Goal: Task Accomplishment & Management: Complete application form

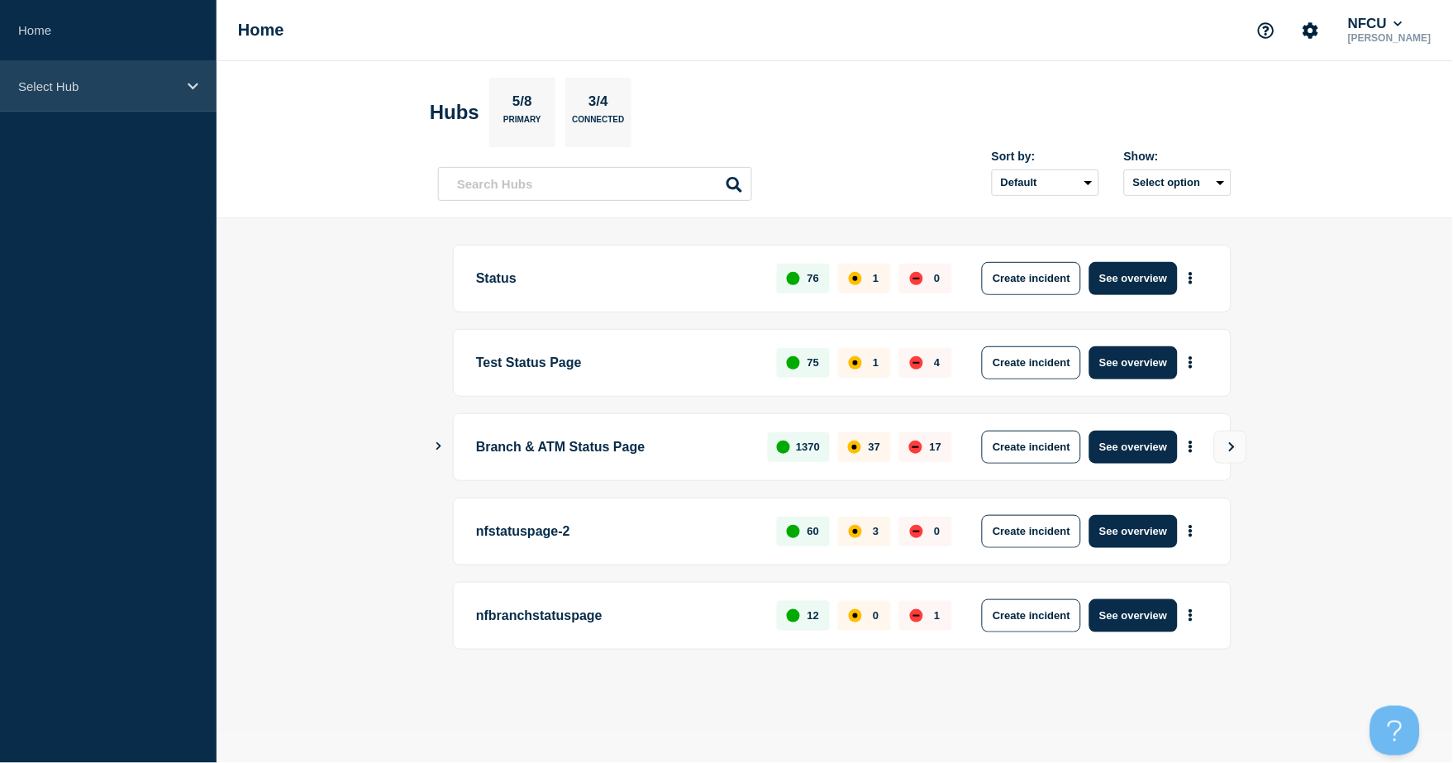
click at [154, 93] on div "Select Hub" at bounding box center [108, 86] width 217 height 50
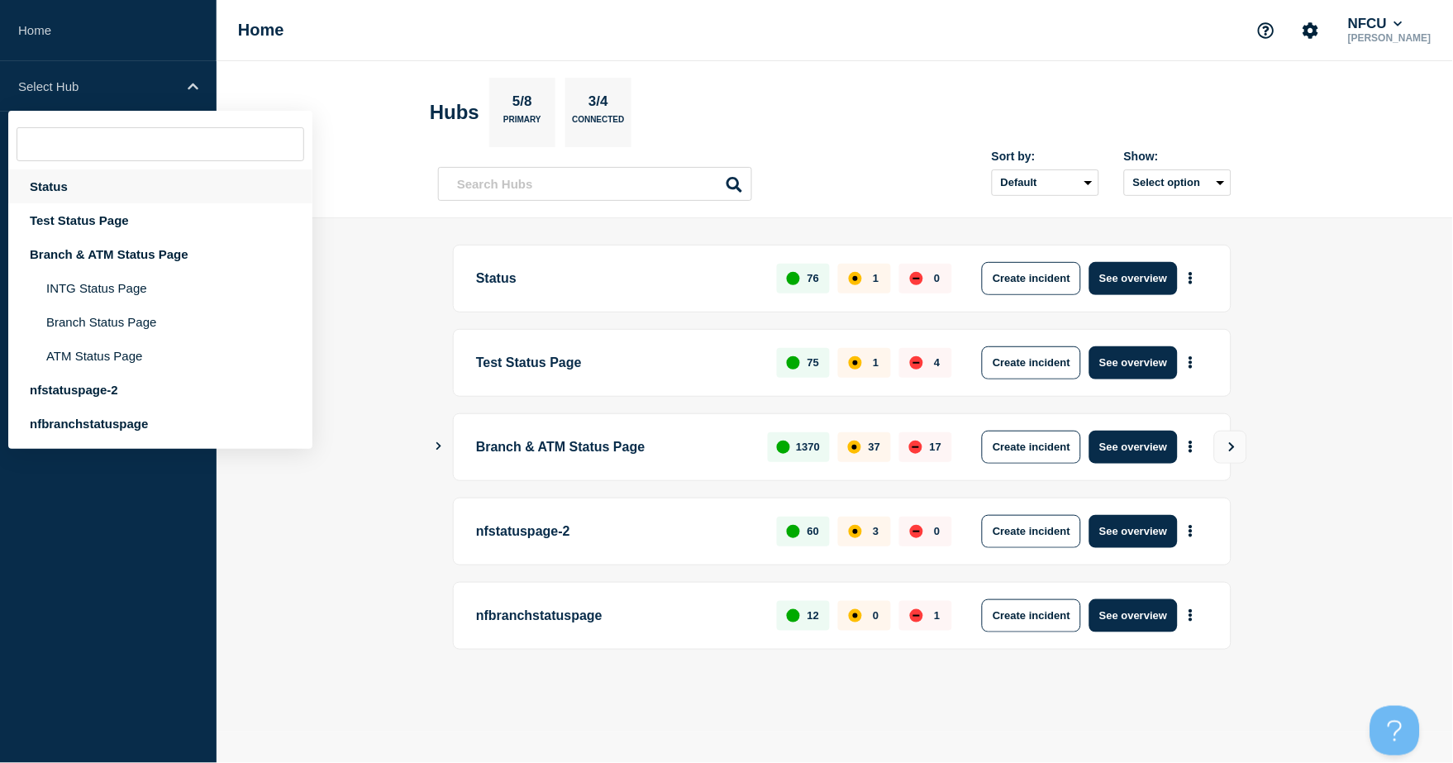
click at [93, 185] on div "Status" at bounding box center [160, 186] width 304 height 34
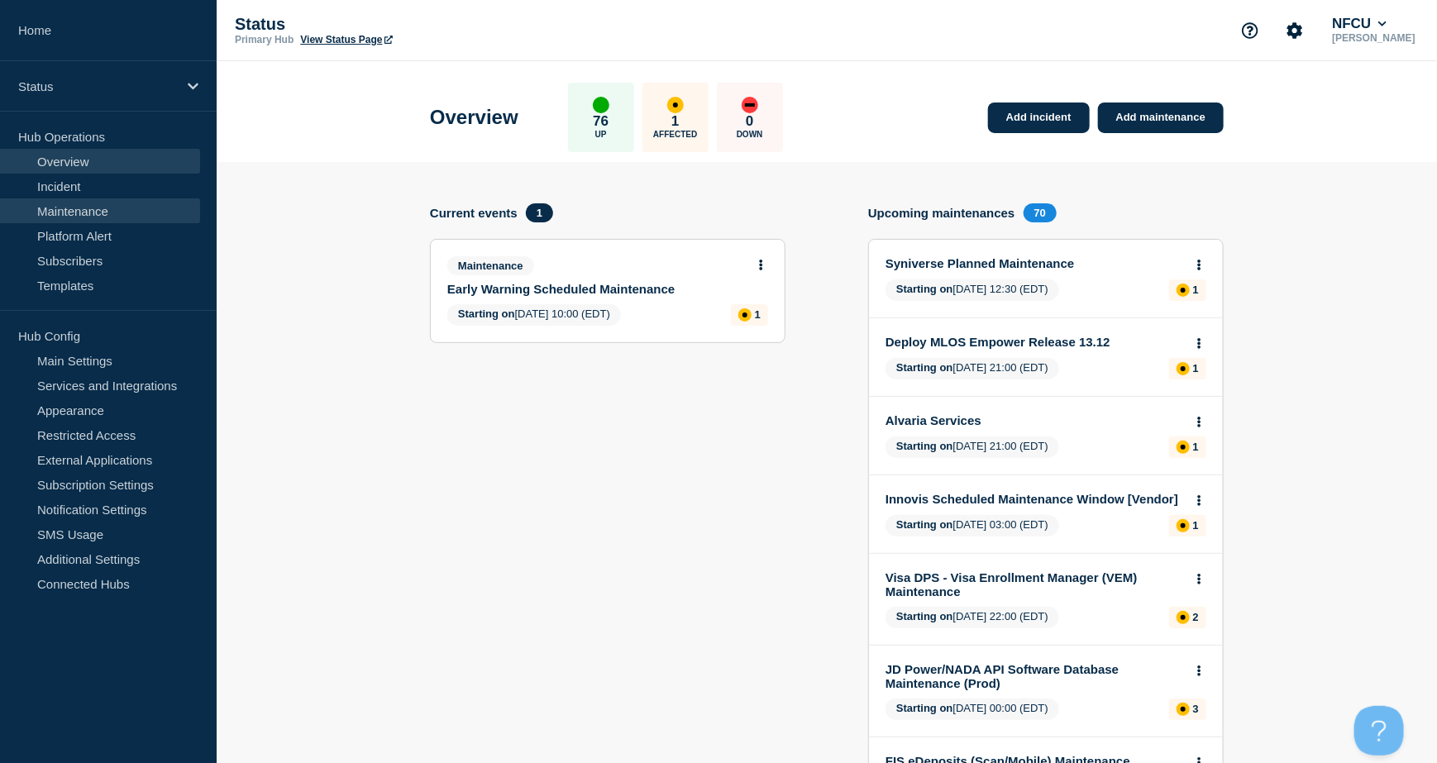
click at [78, 212] on link "Maintenance" at bounding box center [100, 210] width 200 height 25
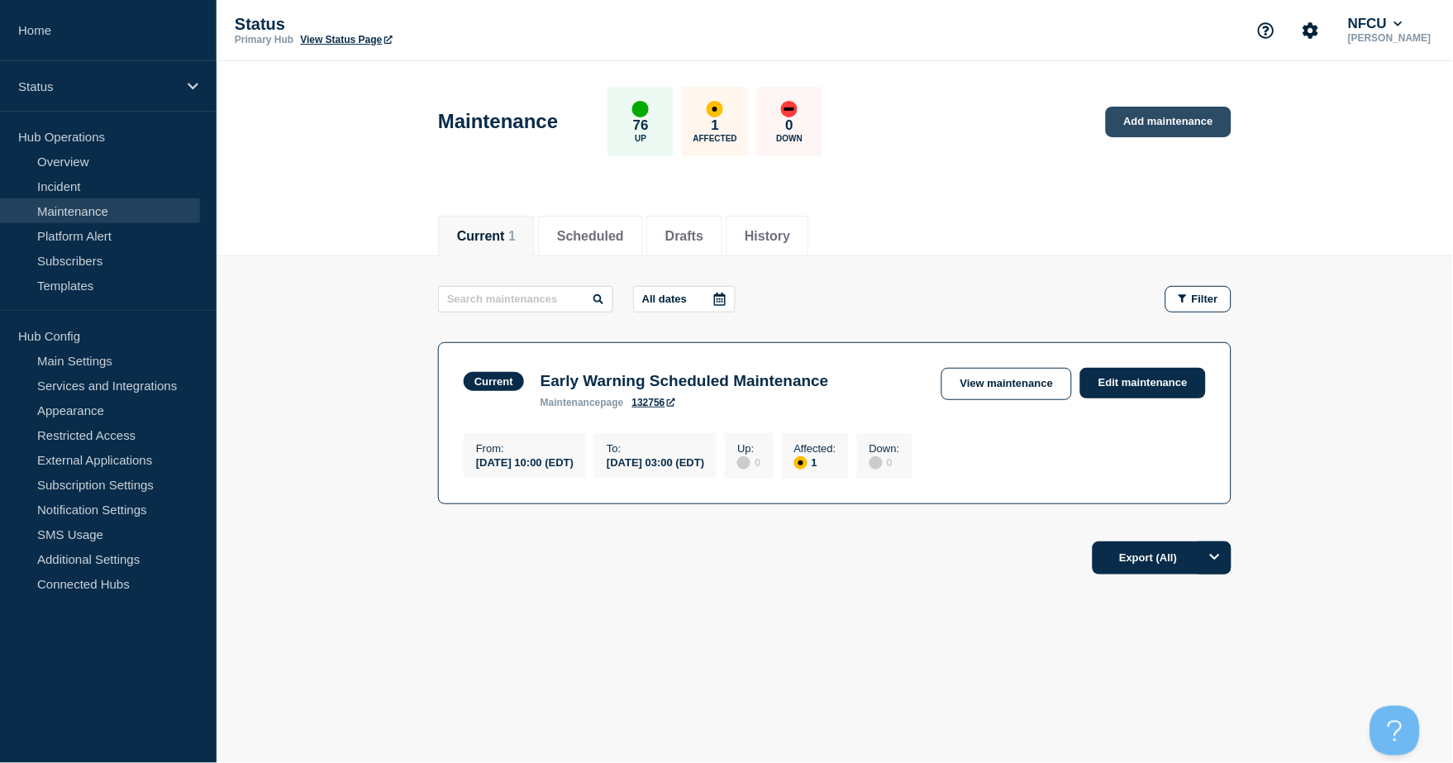
click at [1183, 121] on link "Add maintenance" at bounding box center [1169, 122] width 126 height 31
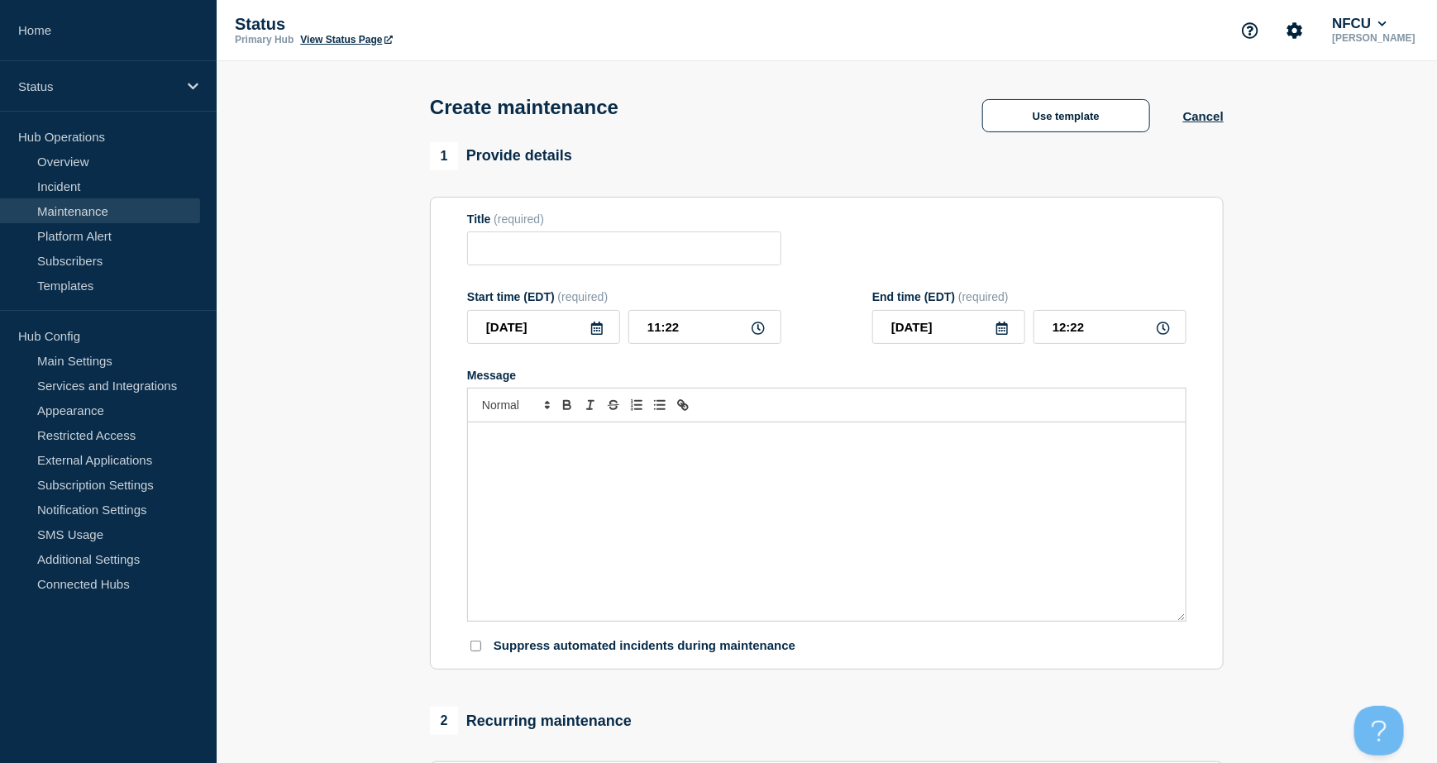
checkbox input "true"
click at [517, 248] on input "Title" at bounding box center [624, 248] width 314 height 34
paste input "eGain System Maintenance"
type input "eGain System Maintenance"
click at [664, 503] on div "Message" at bounding box center [827, 521] width 718 height 198
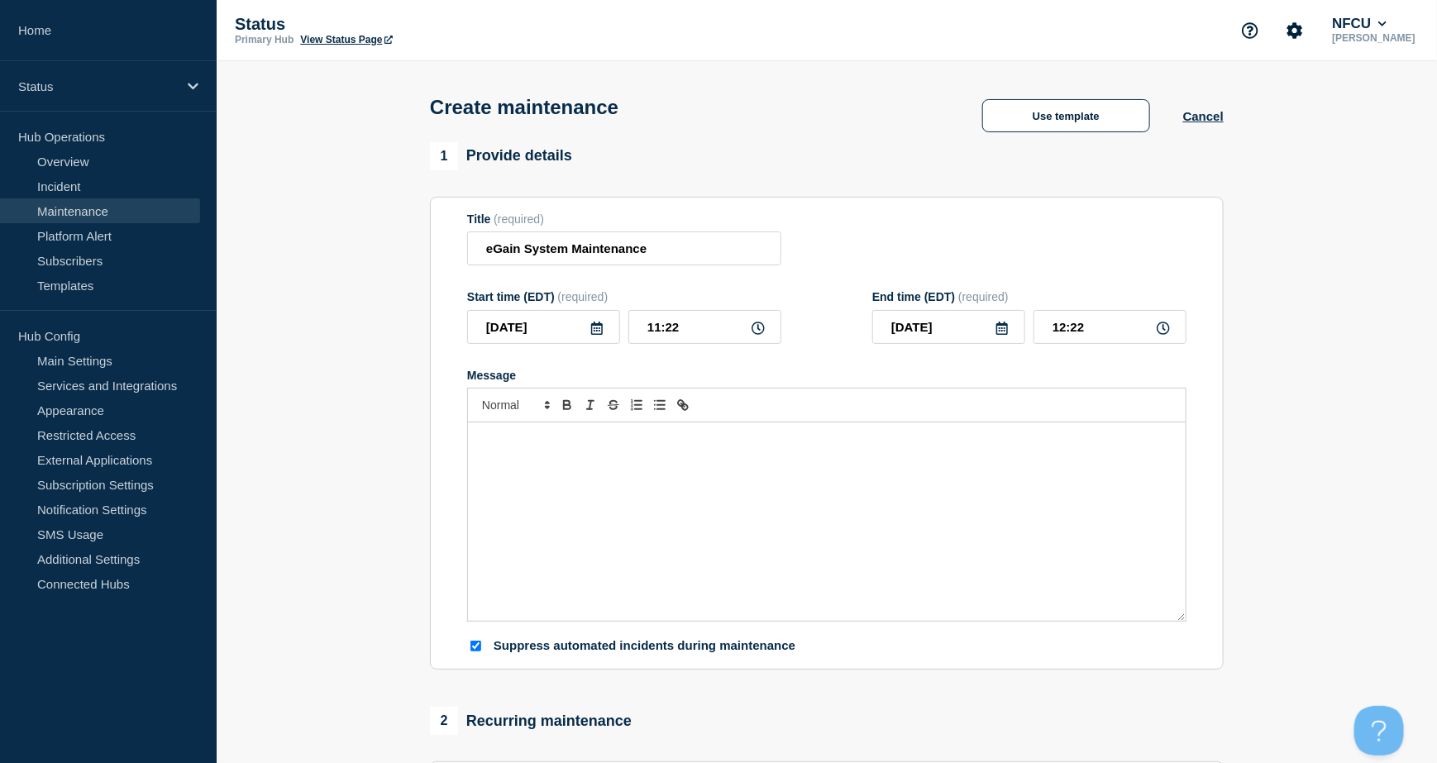
paste div "Message"
click at [479, 453] on div "eGain Analytics services will be unavailable." at bounding box center [827, 521] width 718 height 198
click at [595, 329] on icon at bounding box center [596, 328] width 13 height 13
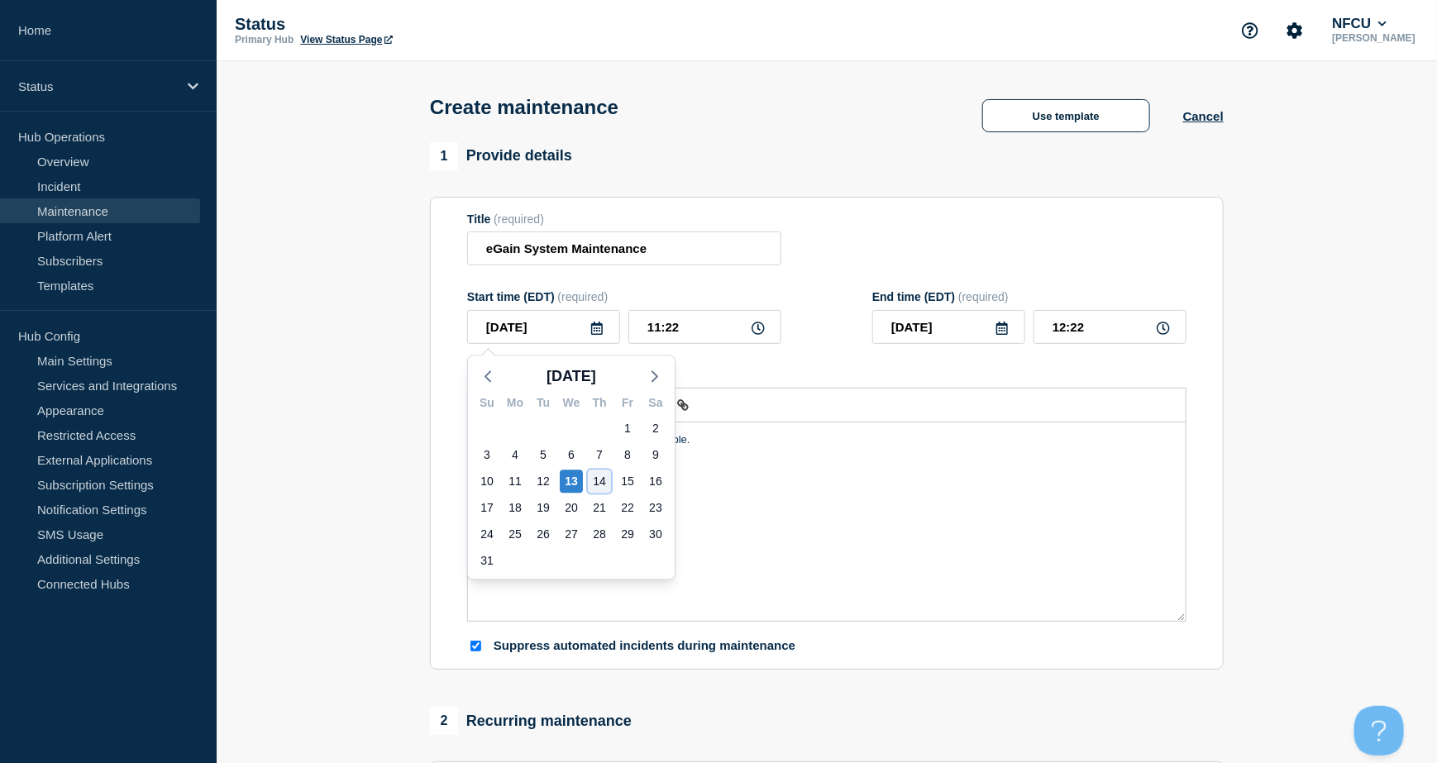
click at [589, 477] on div "14" at bounding box center [599, 481] width 23 height 23
type input "[DATE]"
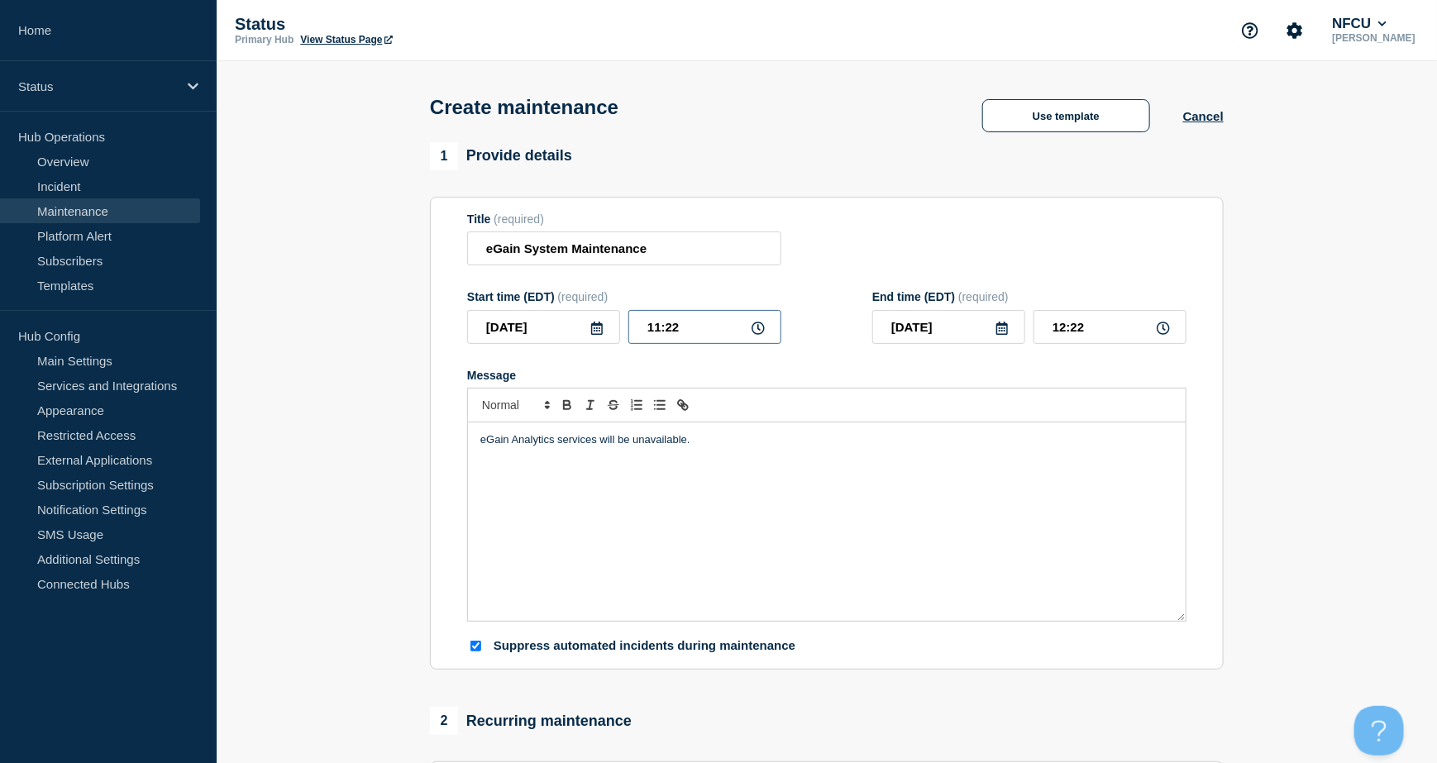
click at [683, 324] on input "11:22" at bounding box center [704, 327] width 153 height 34
drag, startPoint x: 707, startPoint y: 323, endPoint x: 518, endPoint y: 289, distance: 191.6
click at [520, 303] on div "Start time (EDT) (required) [DATE] 11:22" at bounding box center [624, 317] width 314 height 54
type input "02:00"
click at [1073, 327] on input "03:00" at bounding box center [1109, 327] width 153 height 34
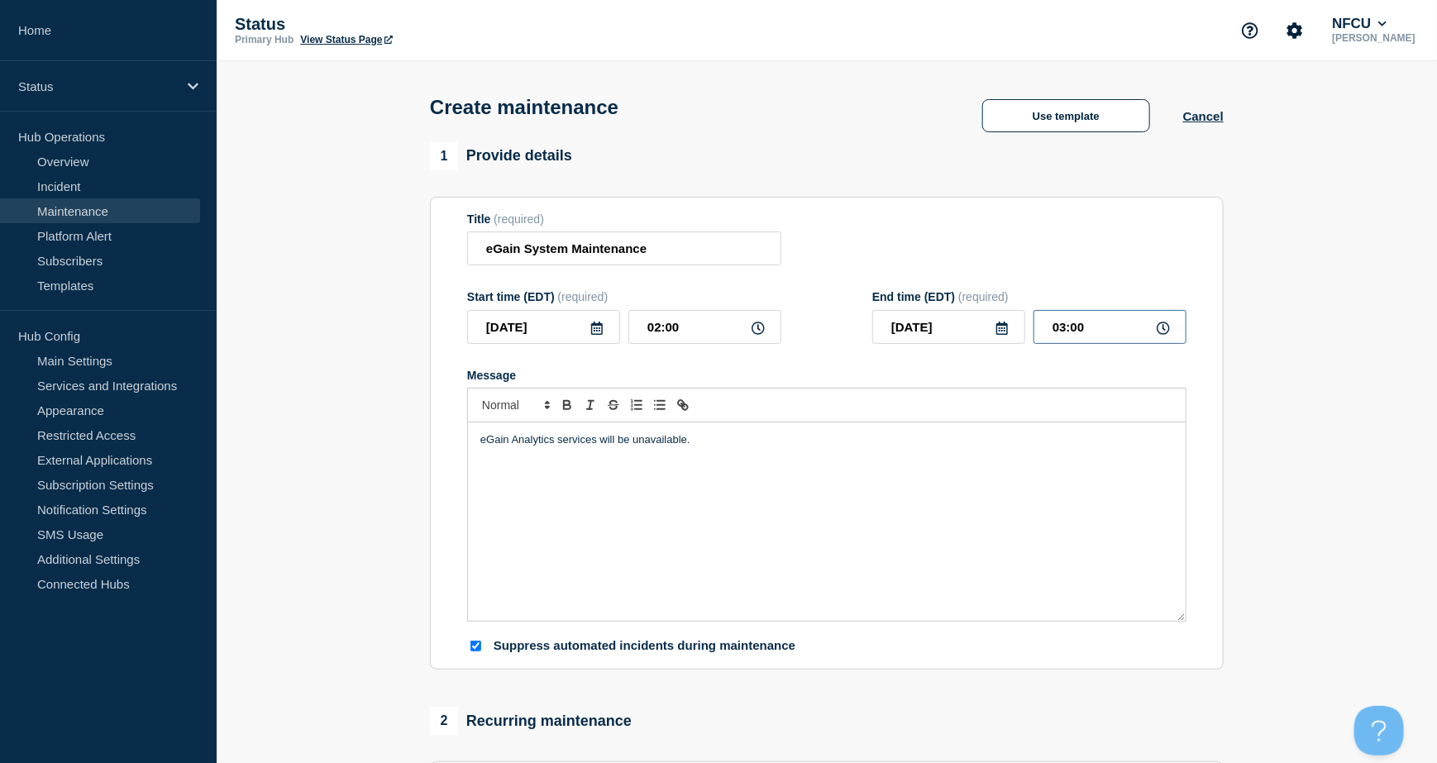
drag, startPoint x: 1036, startPoint y: 317, endPoint x: 980, endPoint y: 308, distance: 56.9
click at [981, 311] on div "End time (EDT) (required) [DATE] 03:00" at bounding box center [1029, 317] width 314 height 54
type input "06:00"
drag, startPoint x: 944, startPoint y: 266, endPoint x: 919, endPoint y: 254, distance: 27.7
click at [944, 265] on div "Title (required) eGain System Maintenance" at bounding box center [826, 239] width 719 height 54
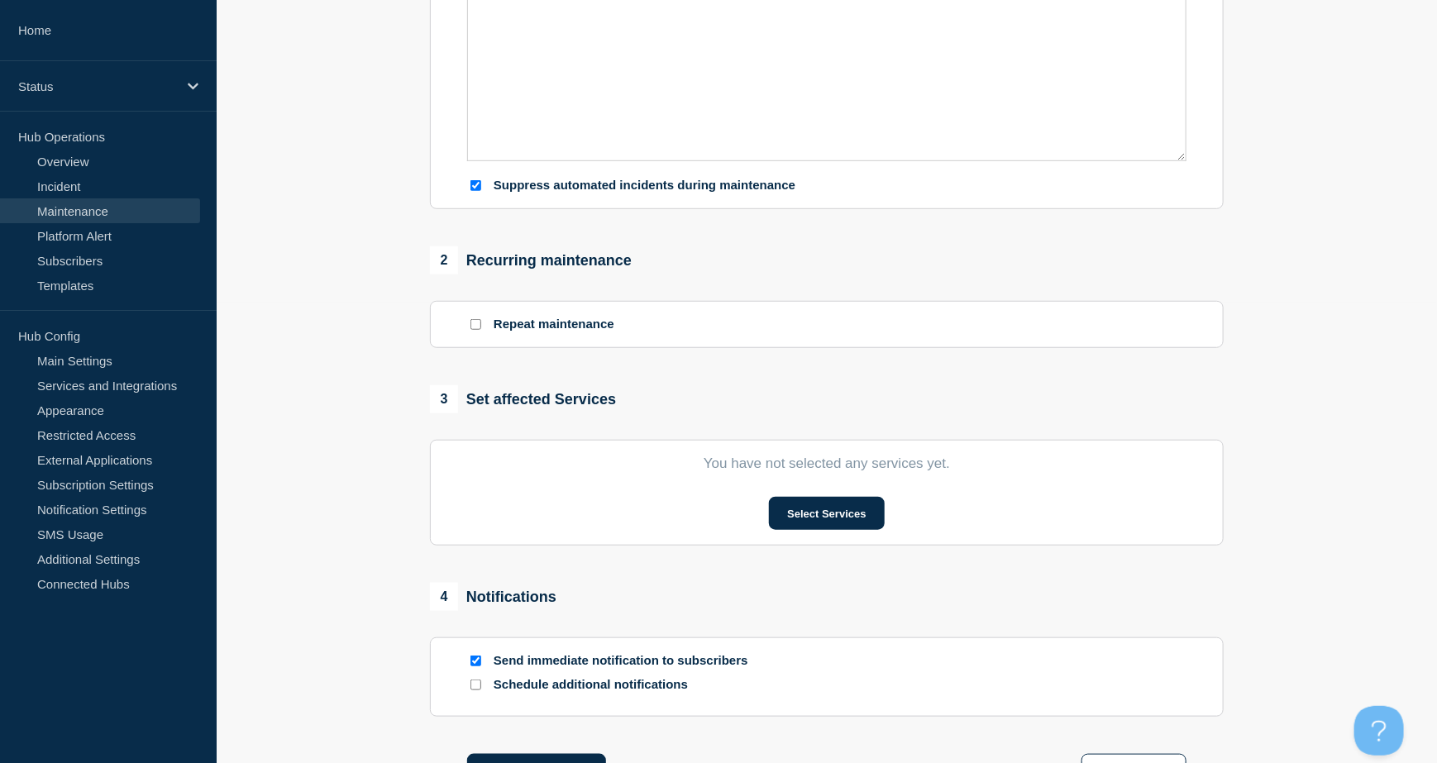
scroll to position [551, 0]
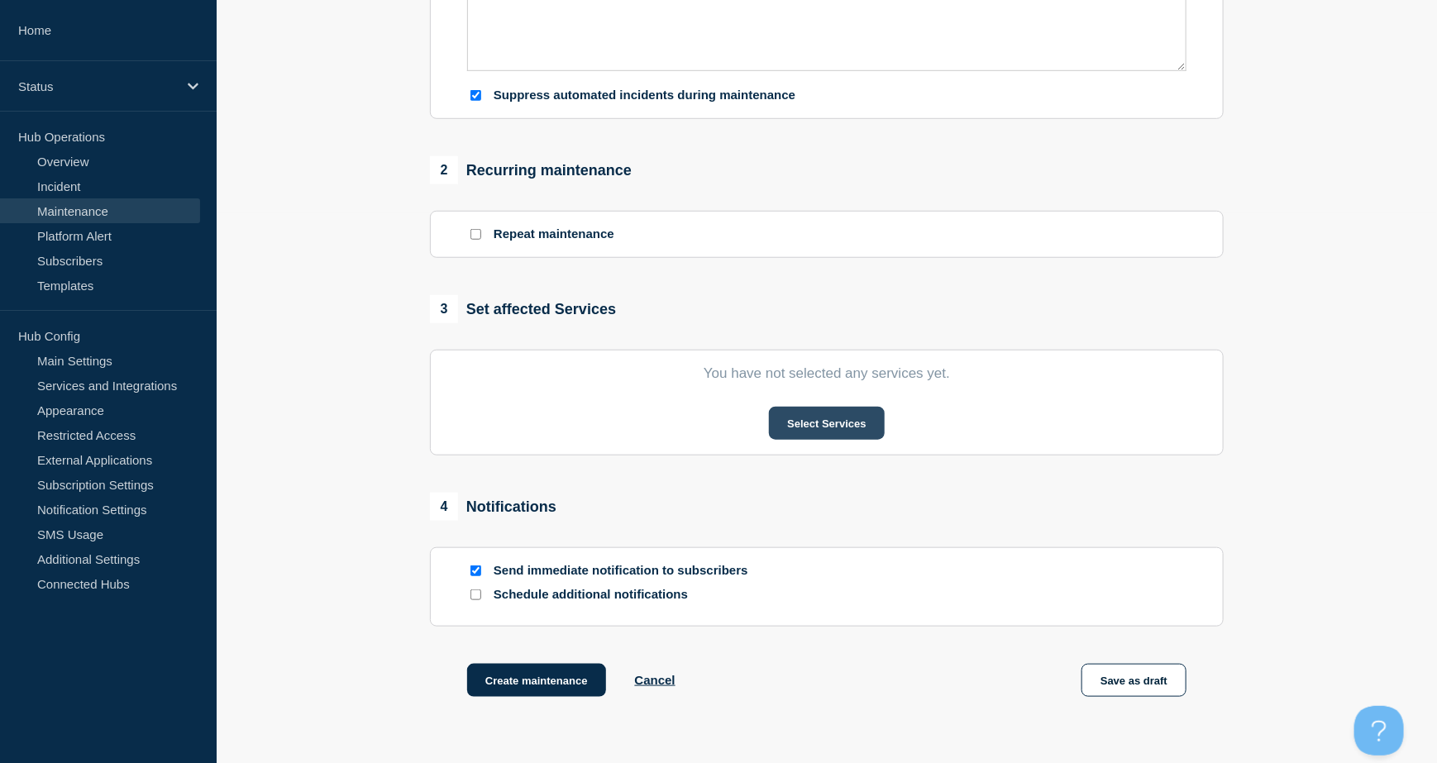
click at [826, 425] on button "Select Services" at bounding box center [826, 423] width 115 height 33
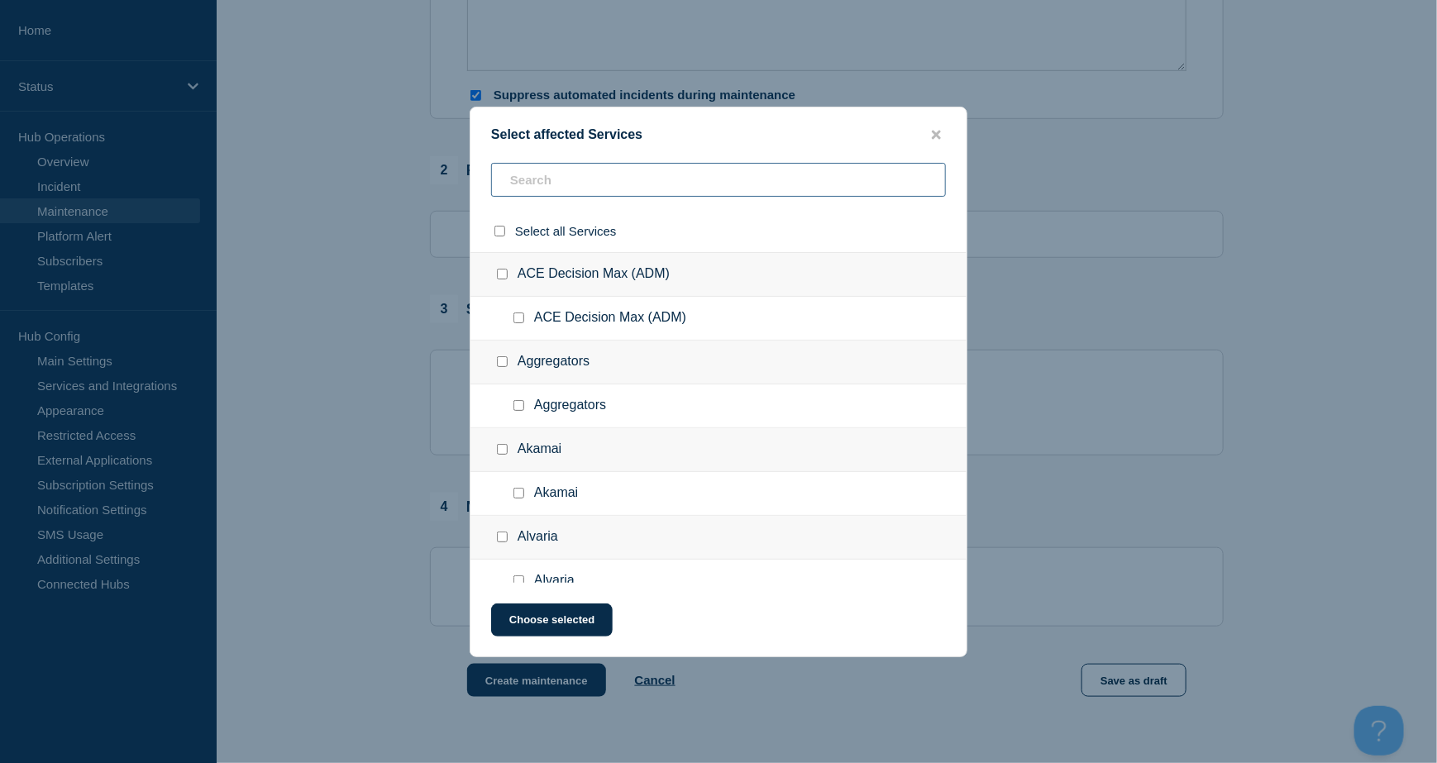
click at [522, 178] on input "text" at bounding box center [718, 180] width 455 height 34
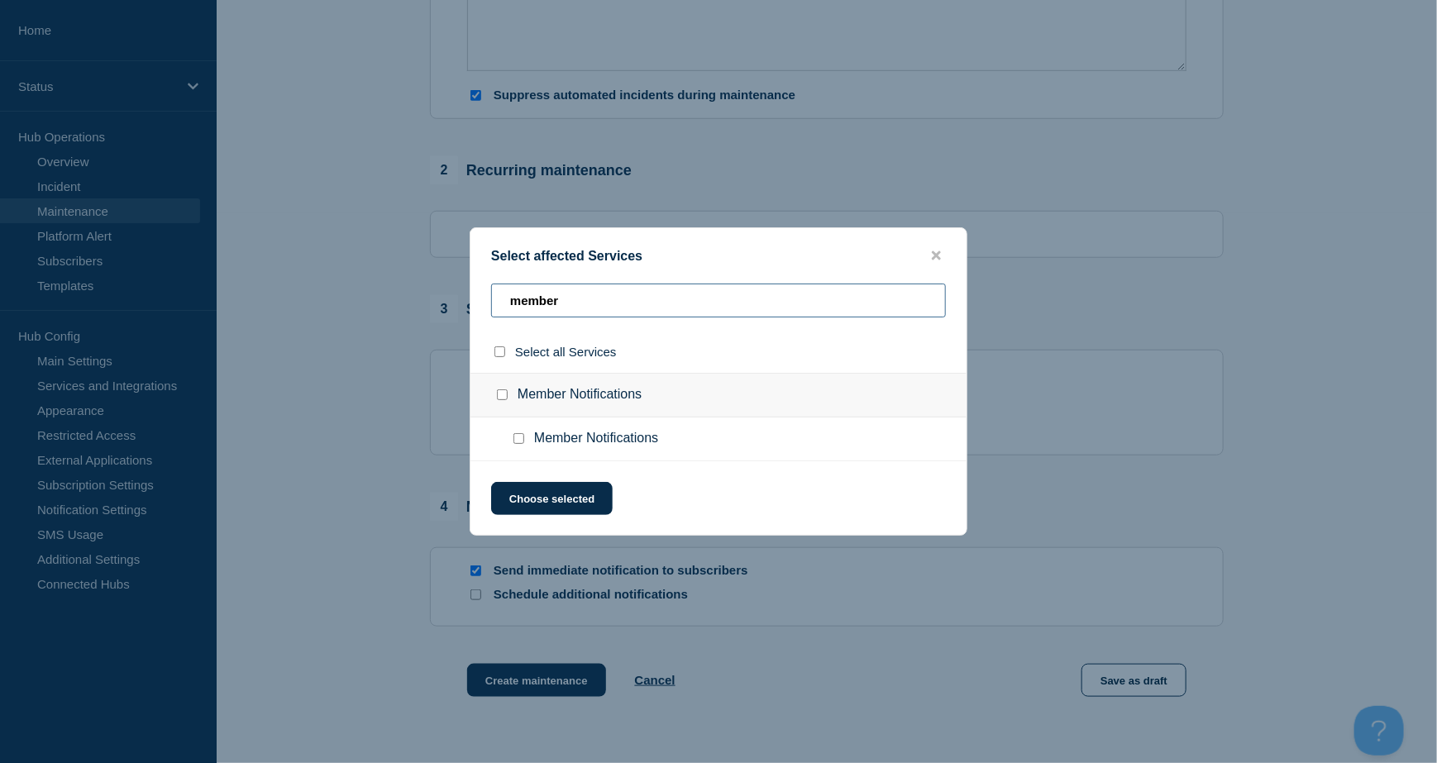
type input "member"
click at [503, 393] on input "Member Notifications checkbox" at bounding box center [502, 394] width 11 height 11
checkbox input "true"
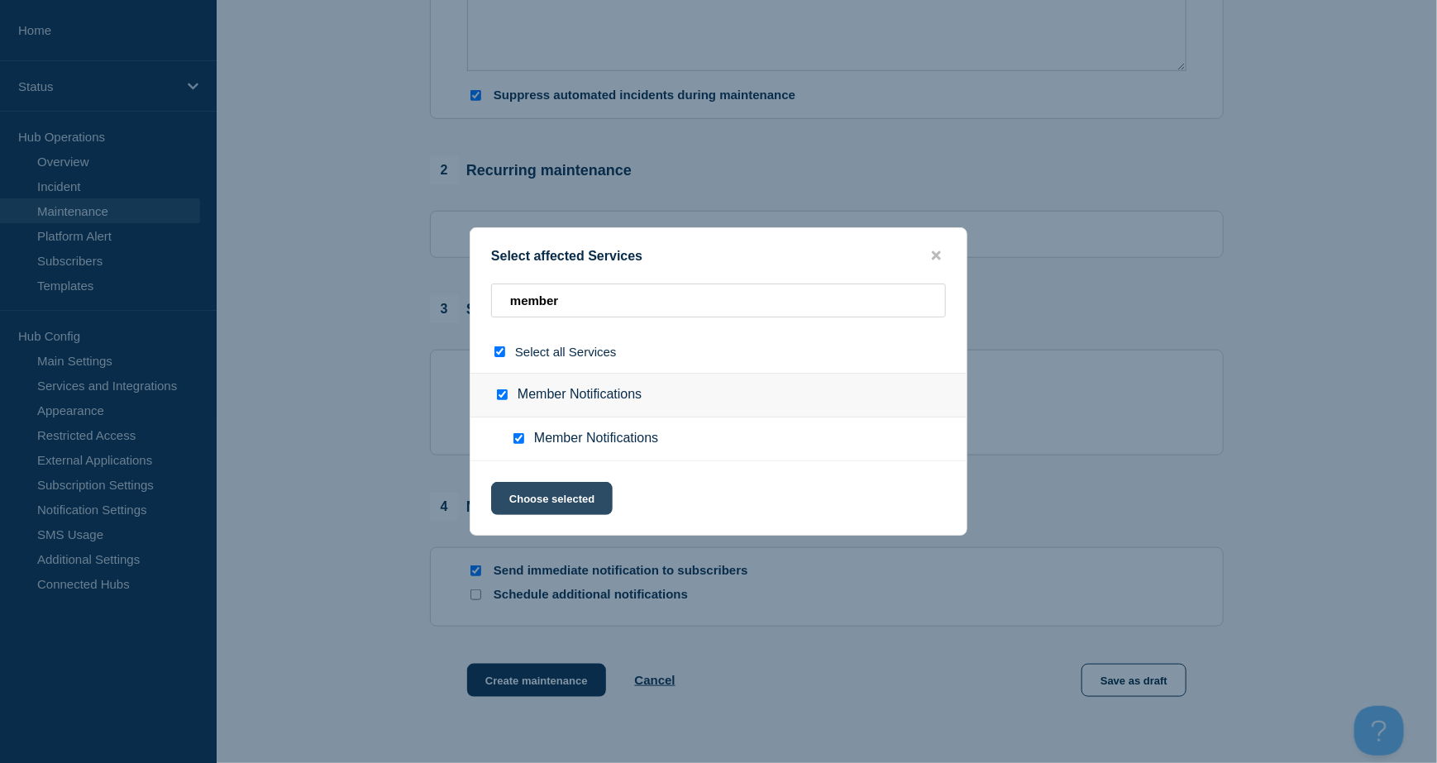
click at [551, 484] on button "Choose selected" at bounding box center [552, 498] width 122 height 33
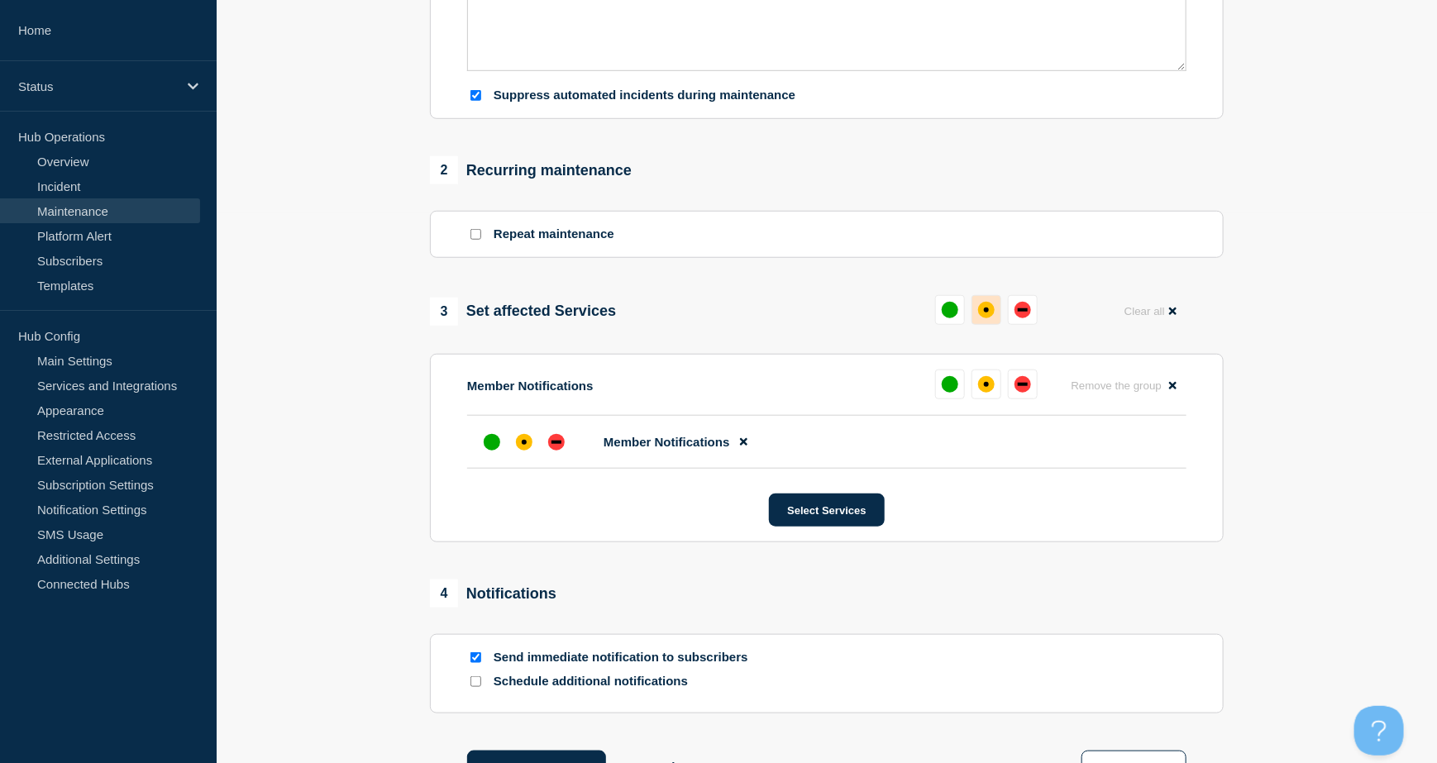
click at [980, 317] on div "affected" at bounding box center [986, 310] width 17 height 17
click at [474, 658] on input "Send immediate notification to subscribers" at bounding box center [475, 657] width 11 height 11
checkbox input "false"
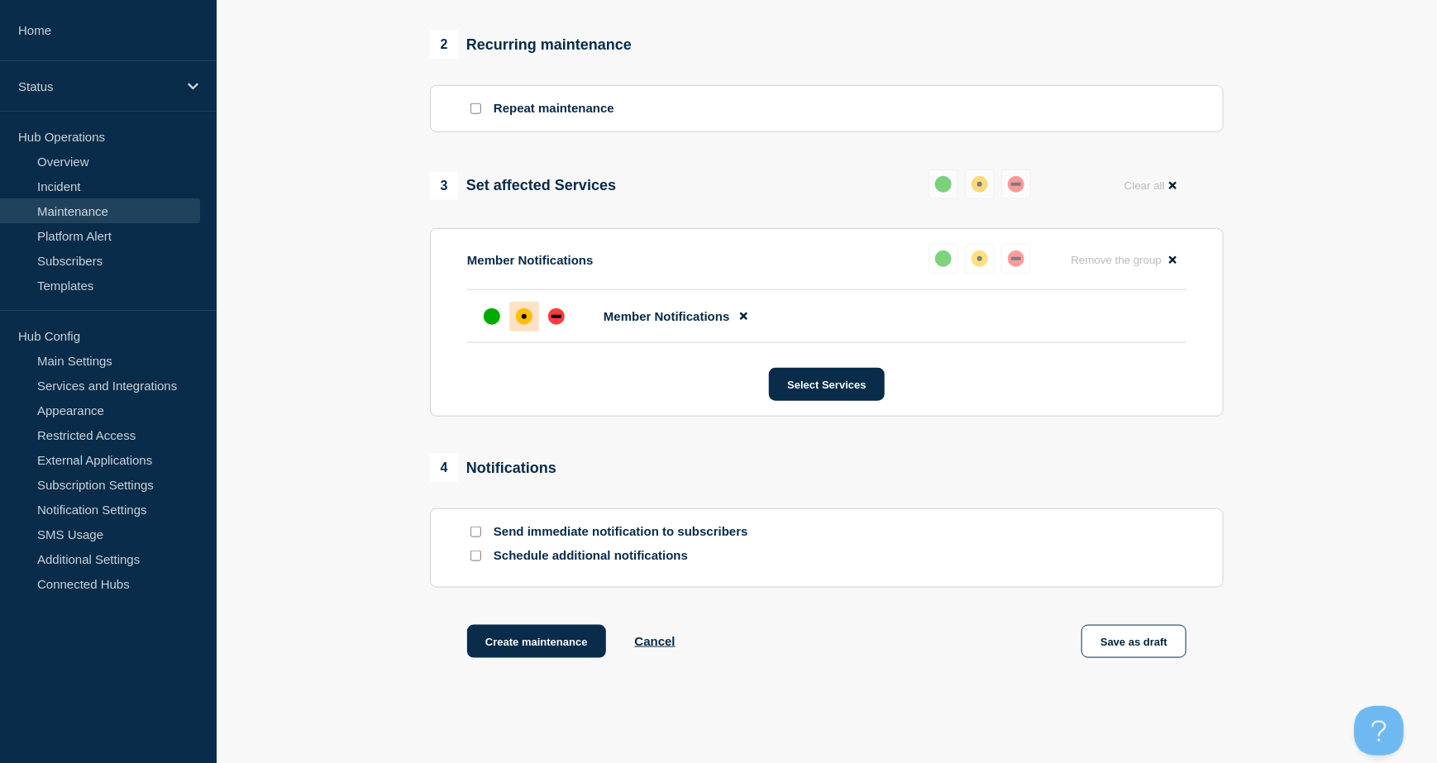
scroll to position [765, 0]
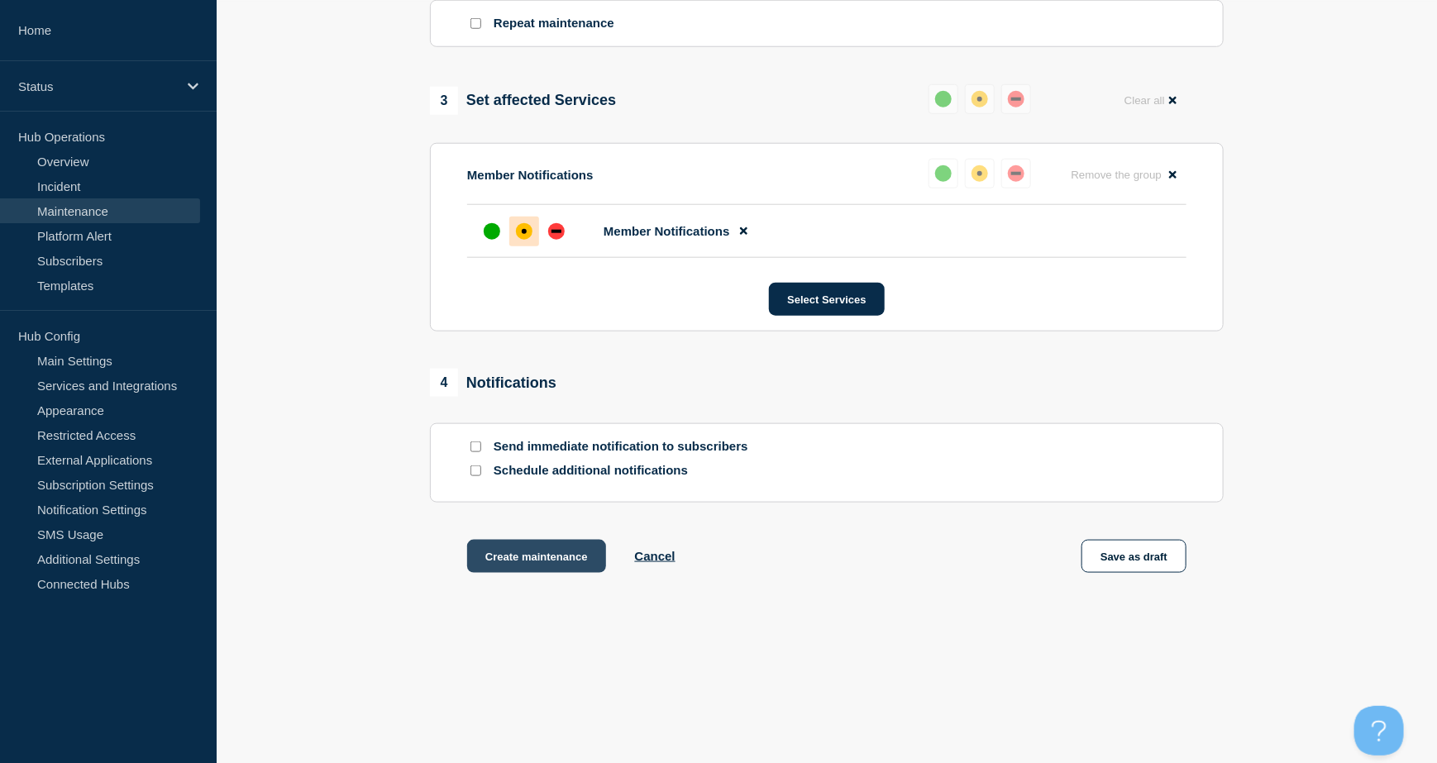
click at [541, 549] on button "Create maintenance" at bounding box center [536, 556] width 139 height 33
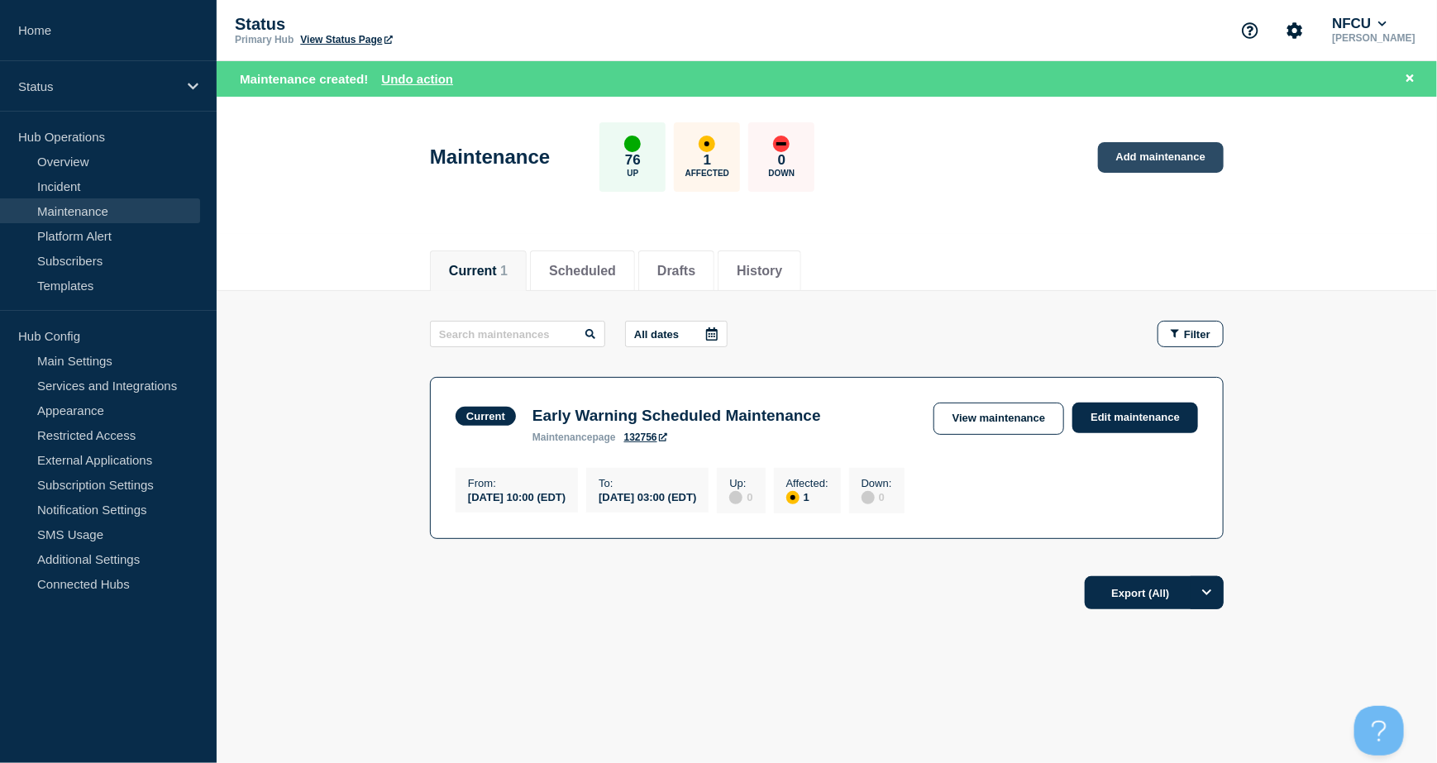
click at [1155, 163] on link "Add maintenance" at bounding box center [1161, 157] width 126 height 31
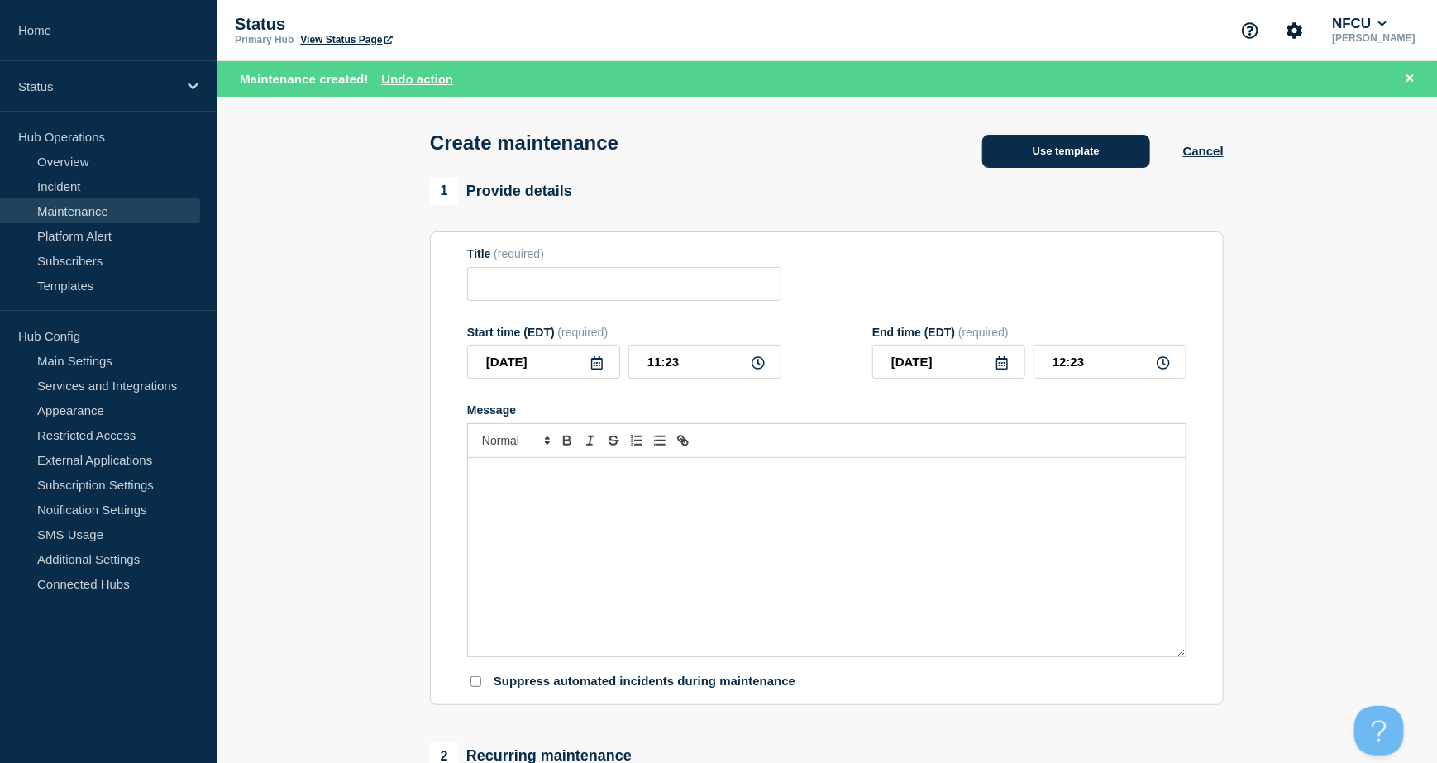
checkbox input "true"
click at [1048, 156] on button "Use template" at bounding box center [1066, 151] width 168 height 33
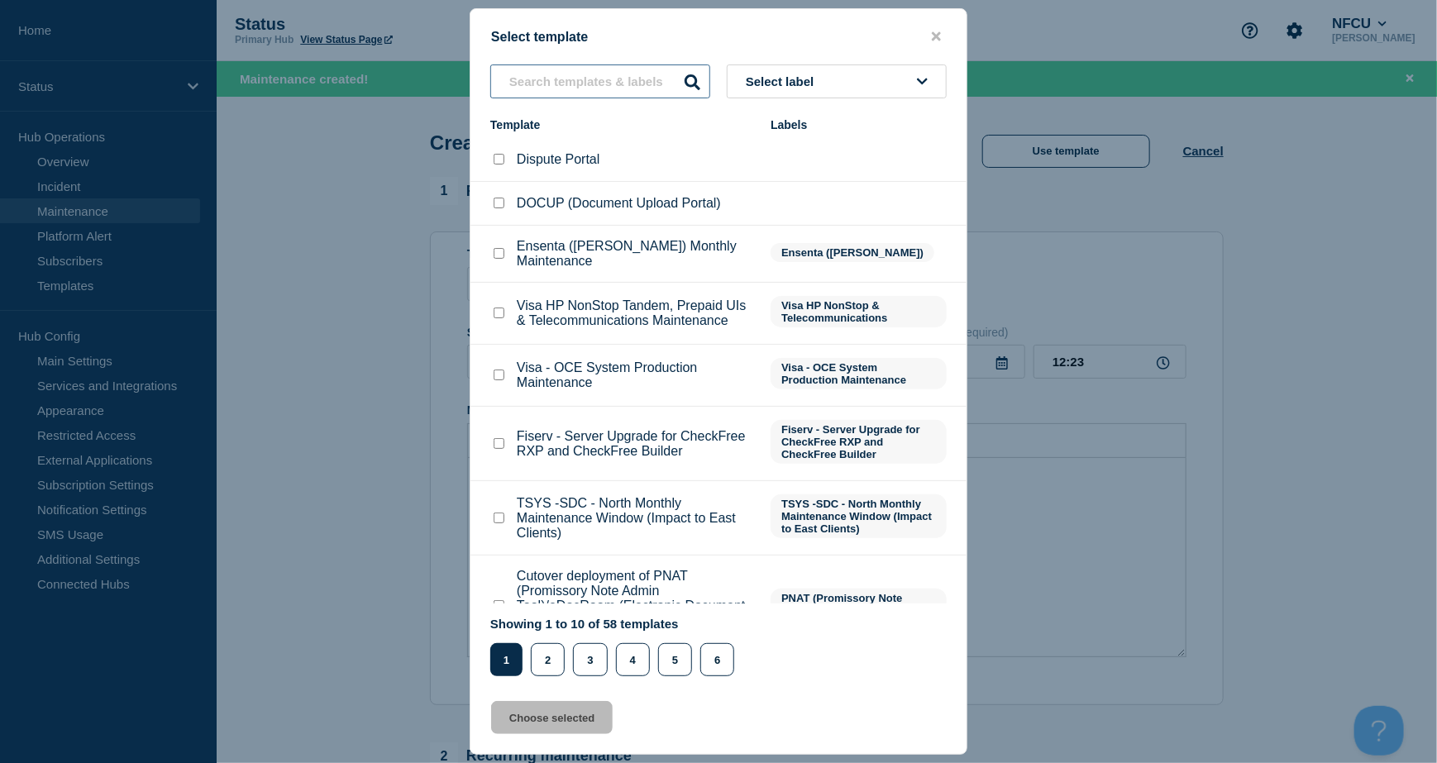
click at [551, 73] on input "text" at bounding box center [600, 81] width 220 height 34
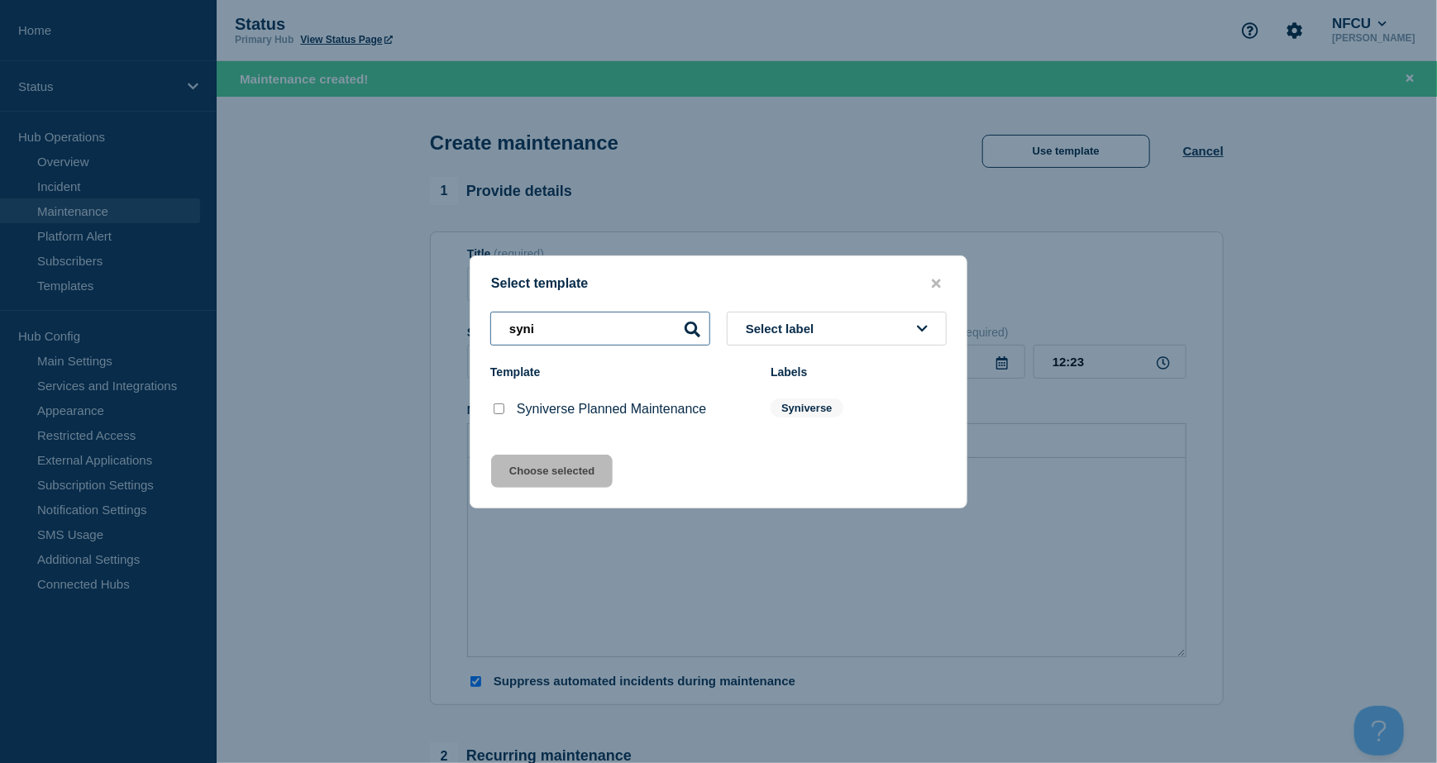
type input "syni"
drag, startPoint x: 498, startPoint y: 412, endPoint x: 507, endPoint y: 426, distance: 16.7
click at [498, 411] on input "Syniverse Planned Maintenance checkbox" at bounding box center [499, 408] width 11 height 11
checkbox input "true"
click at [551, 474] on button "Choose selected" at bounding box center [552, 471] width 122 height 33
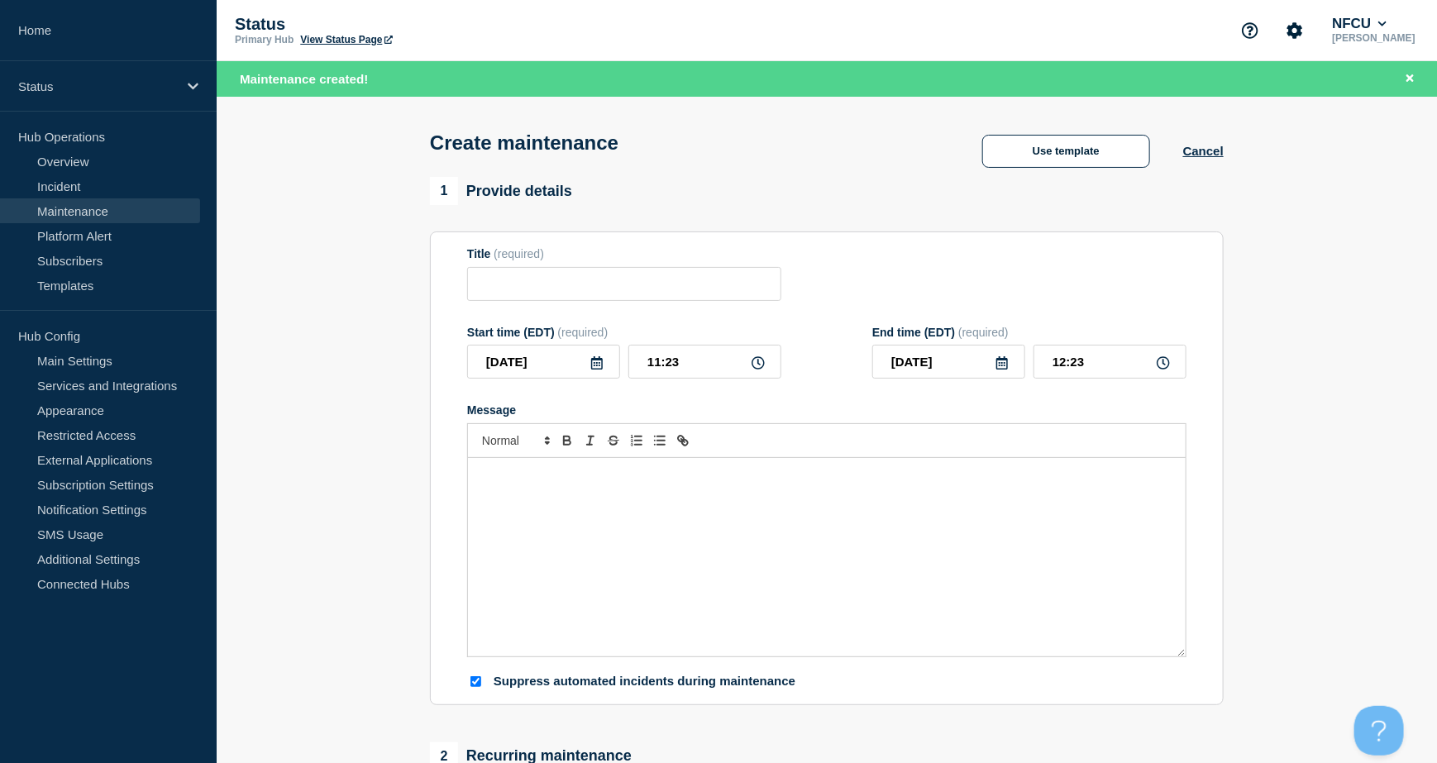
type input "Syniverse Planned Maintenance"
type input "18:23"
checkbox input "false"
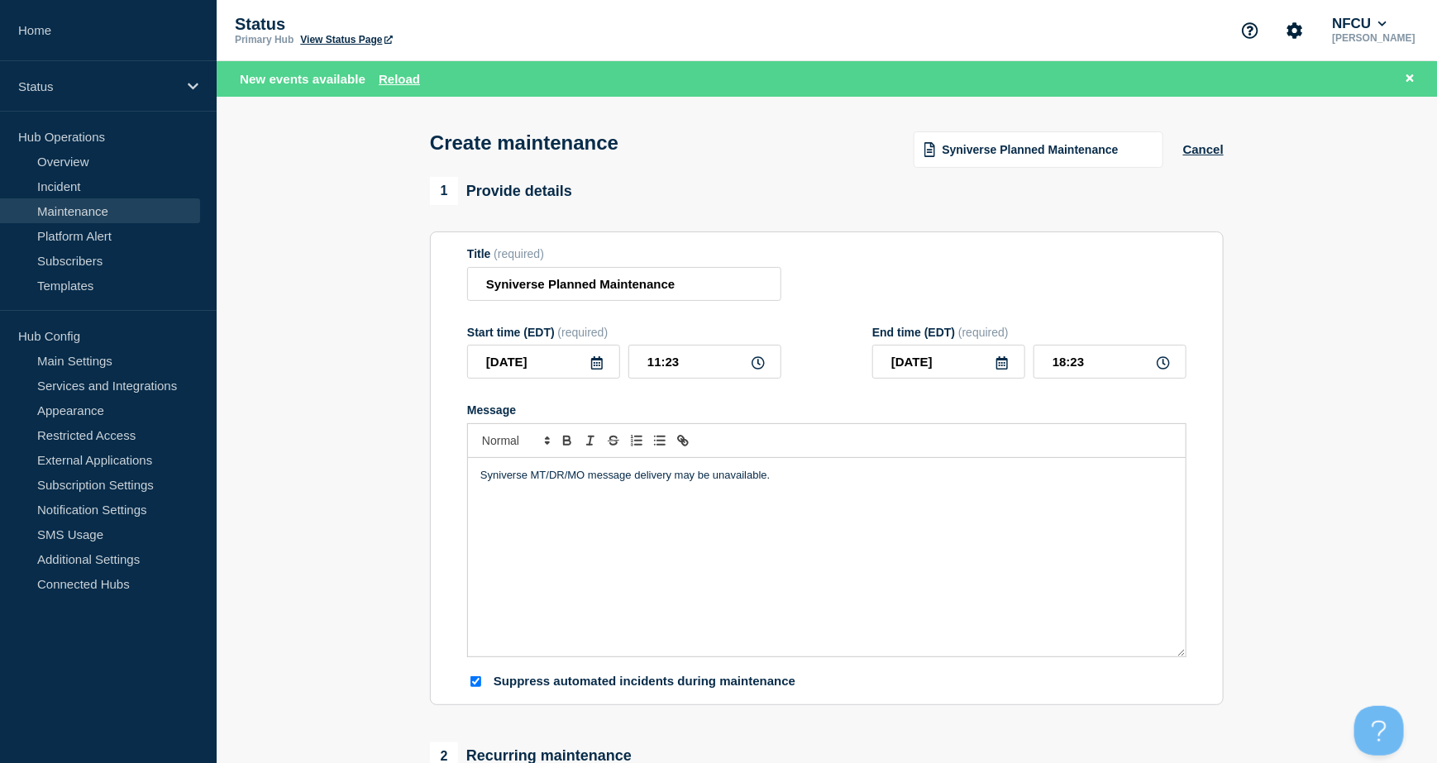
click at [597, 366] on icon at bounding box center [597, 362] width 12 height 13
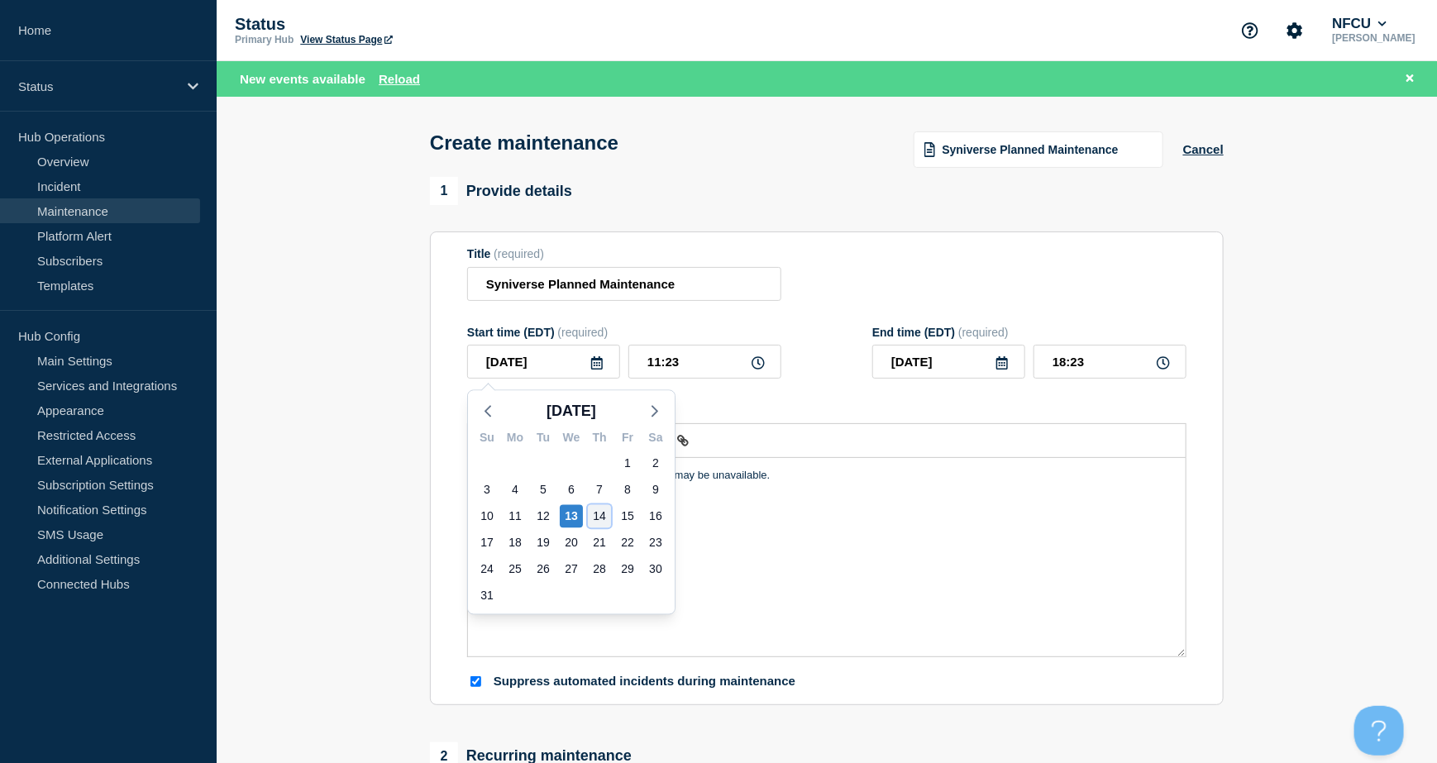
click at [602, 515] on div "14" at bounding box center [599, 516] width 23 height 23
type input "[DATE]"
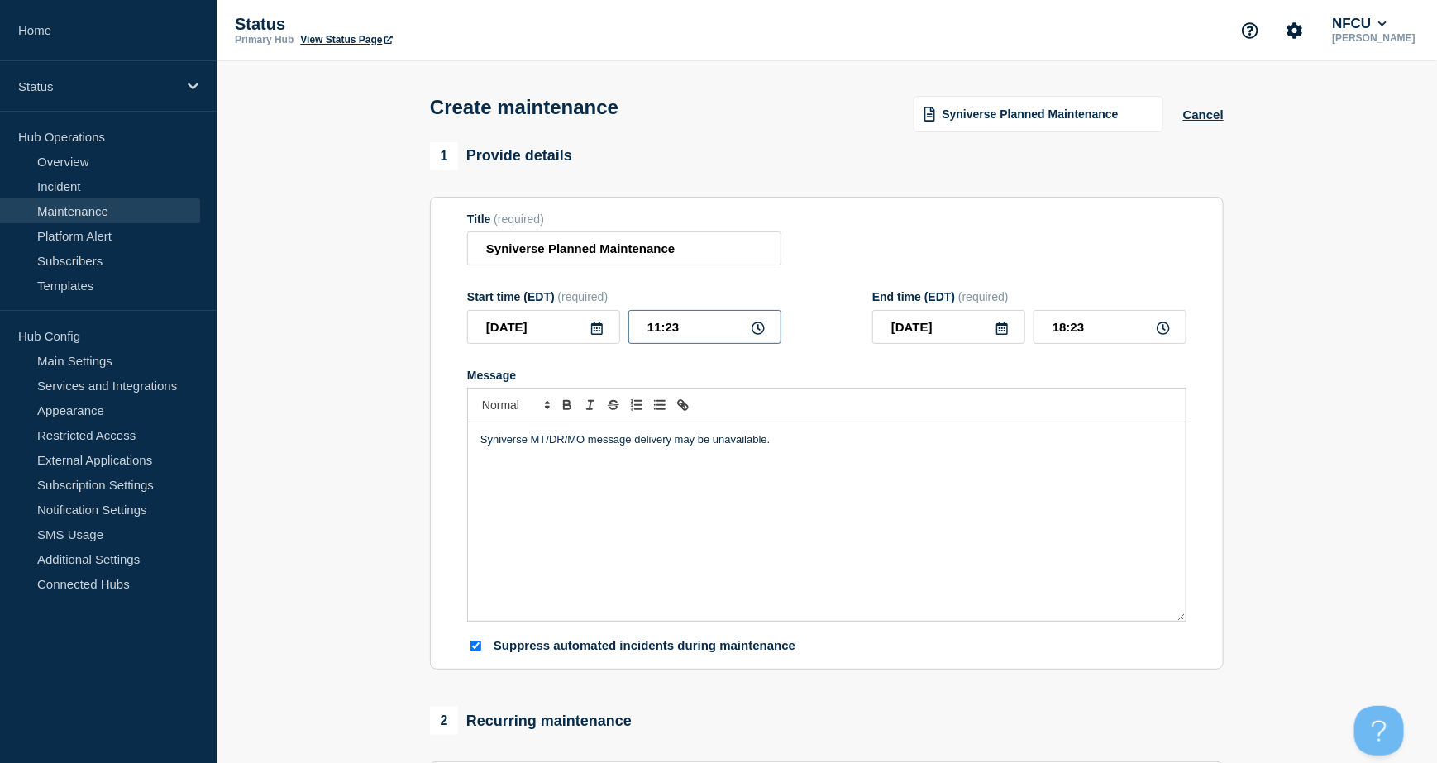
drag, startPoint x: 710, startPoint y: 322, endPoint x: 488, endPoint y: 287, distance: 225.2
click at [480, 308] on div "Start time (EDT) (required) [DATE] 11:23" at bounding box center [624, 317] width 314 height 54
type input "00:00"
type input "07:00"
click at [1087, 323] on input "07:00" at bounding box center [1109, 327] width 153 height 34
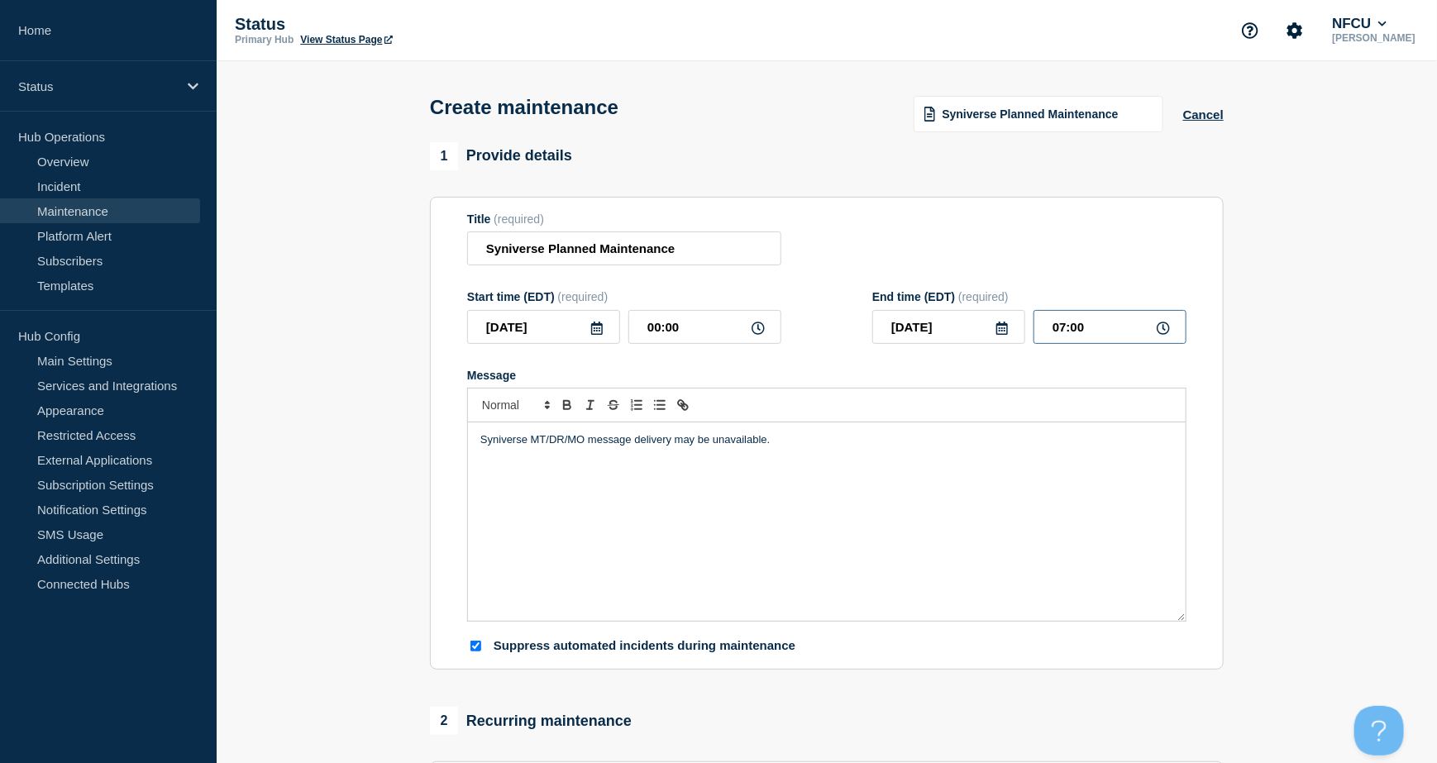
drag, startPoint x: 1109, startPoint y: 327, endPoint x: 901, endPoint y: 284, distance: 211.7
click at [900, 296] on div "End time (EDT) (required) [DATE] 07:00" at bounding box center [1029, 317] width 314 height 54
click at [939, 222] on div "Title (required) Syniverse Planned Maintenance" at bounding box center [826, 239] width 719 height 54
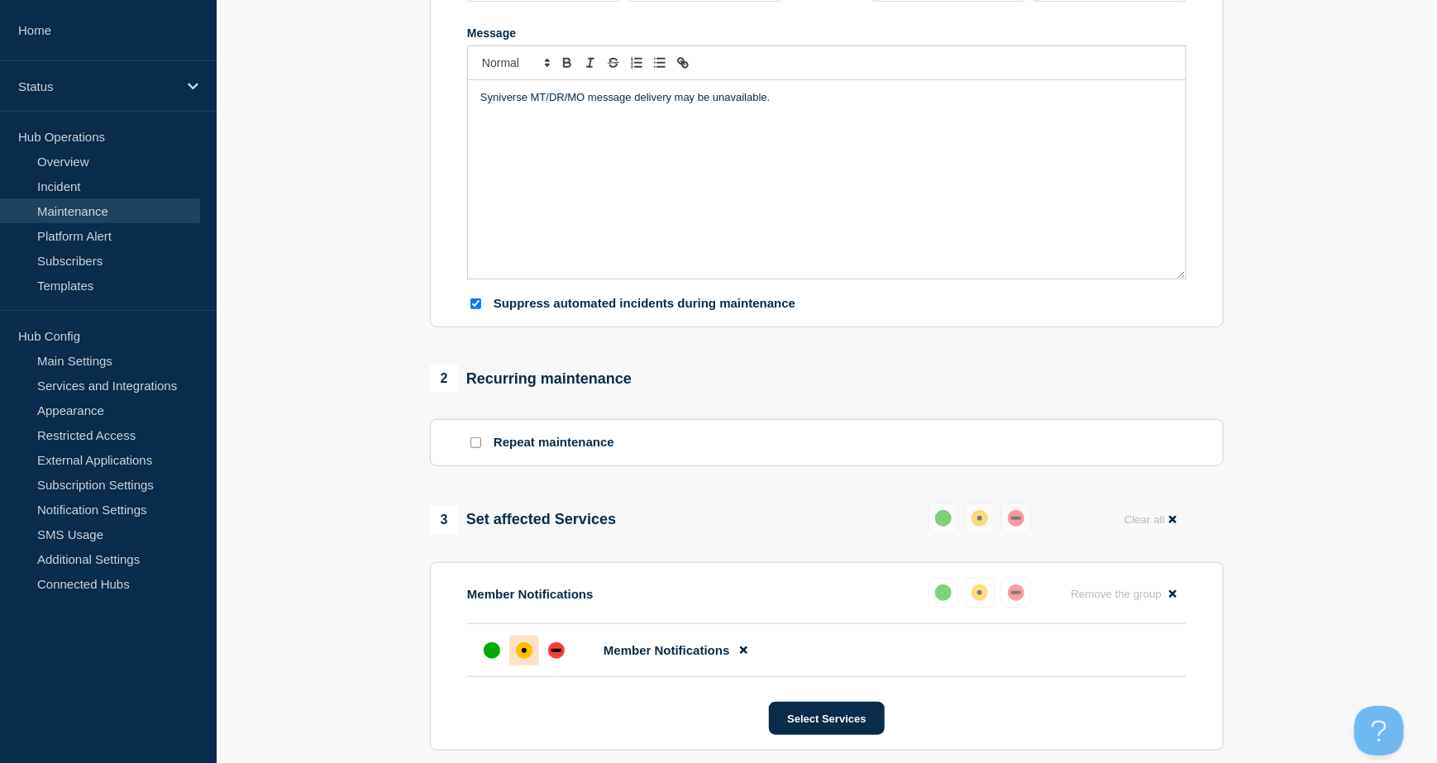
scroll to position [765, 0]
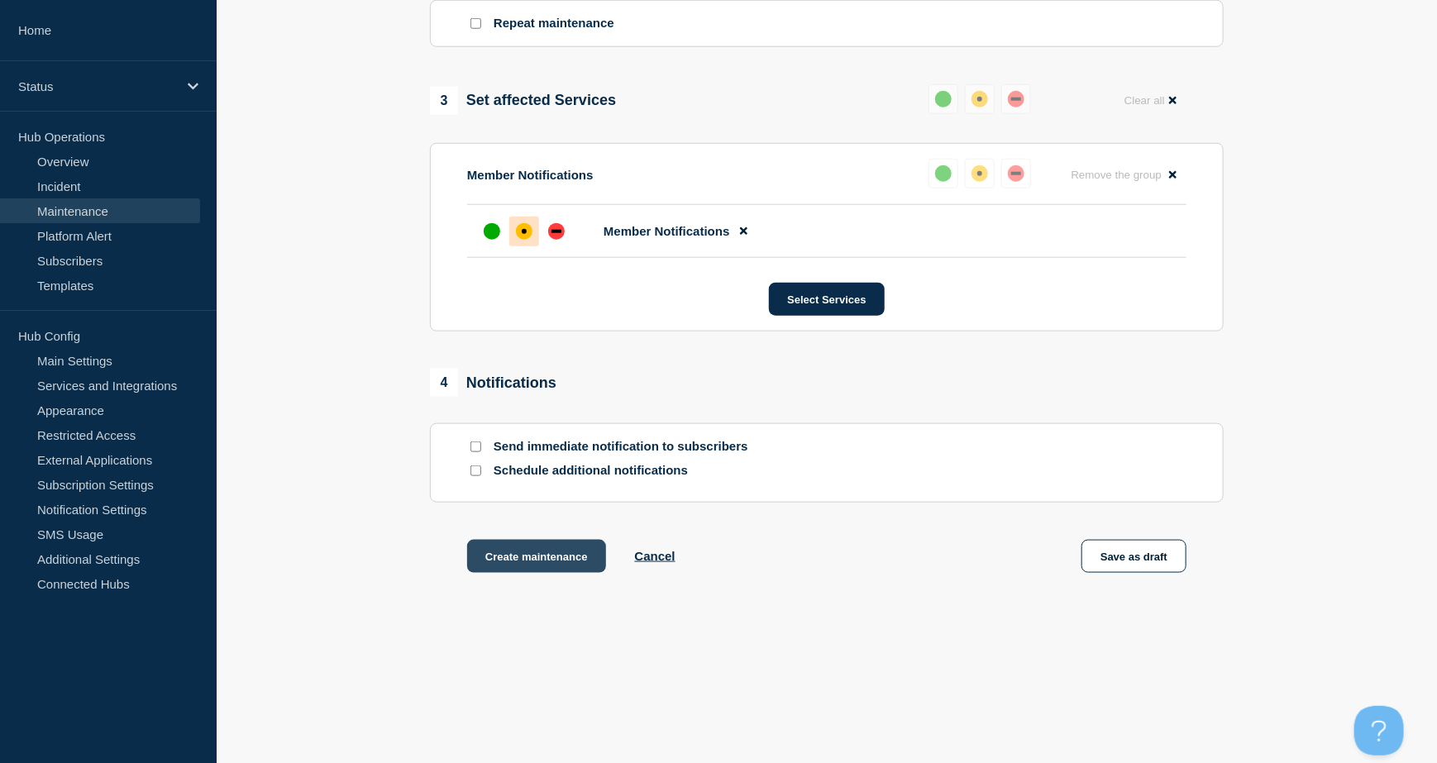
click at [551, 560] on button "Create maintenance" at bounding box center [536, 556] width 139 height 33
